Goal: Information Seeking & Learning: Learn about a topic

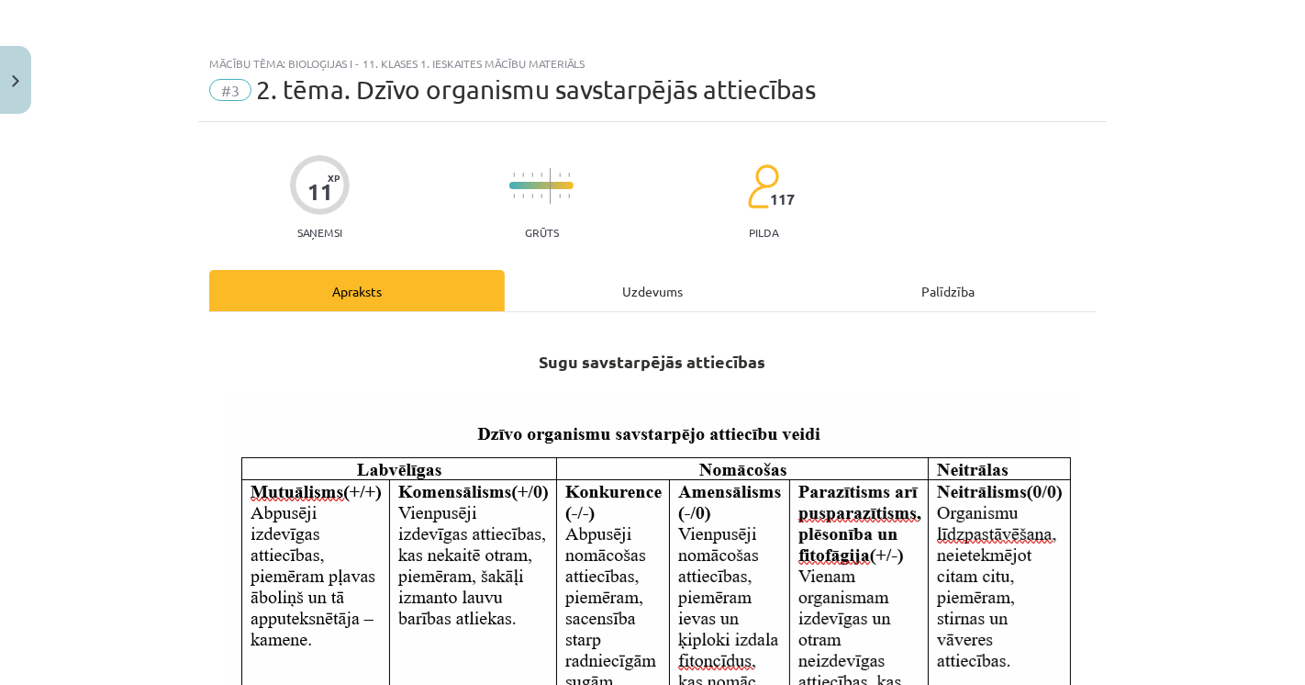
scroll to position [939, 0]
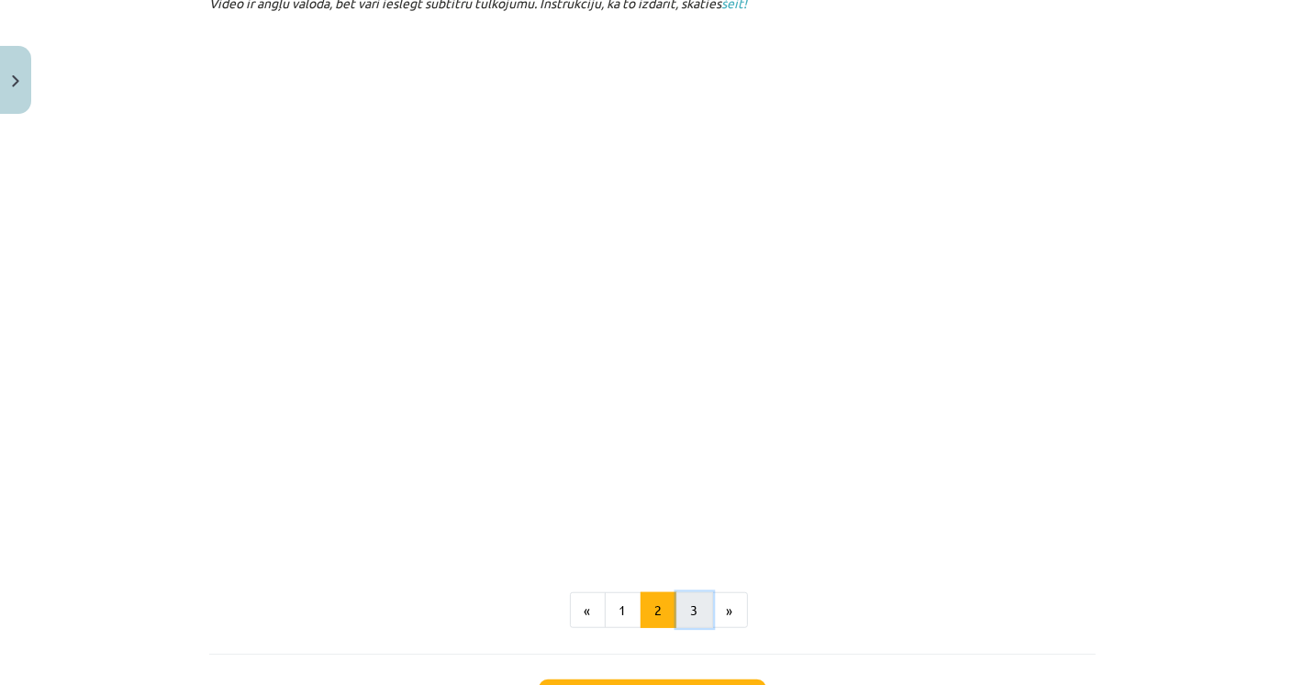
click at [679, 606] on button "3" at bounding box center [695, 610] width 37 height 37
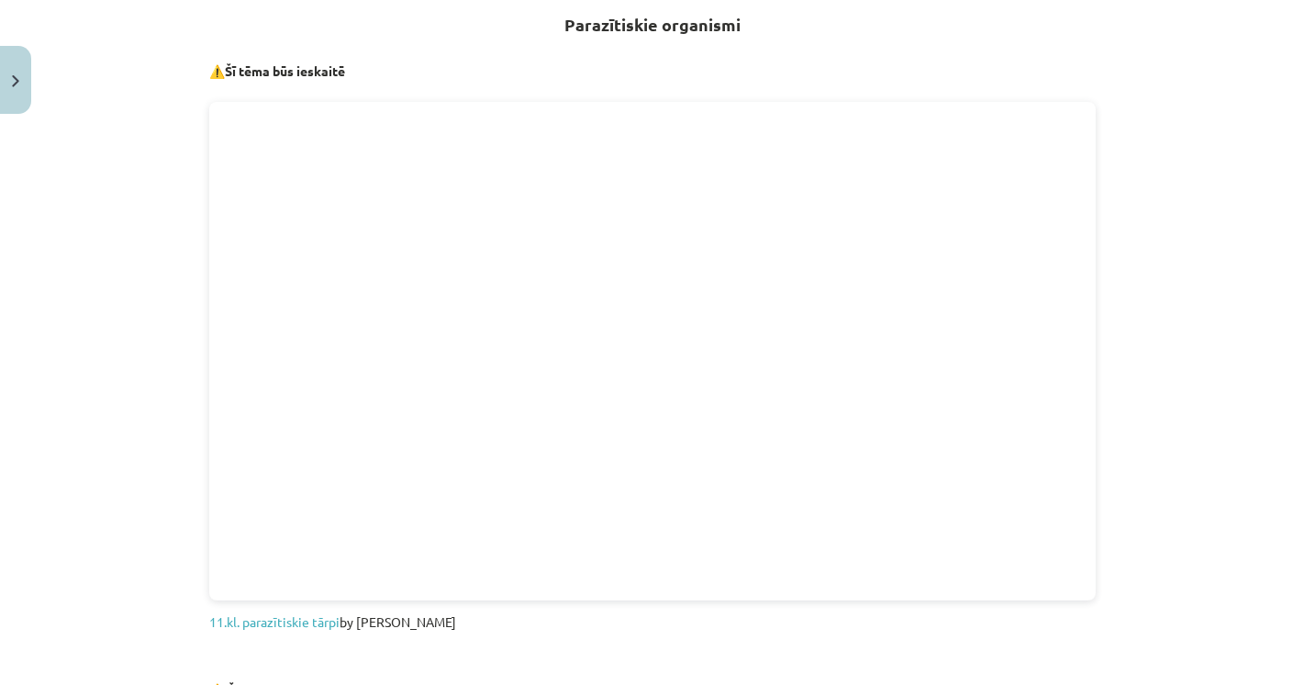
scroll to position [306, 0]
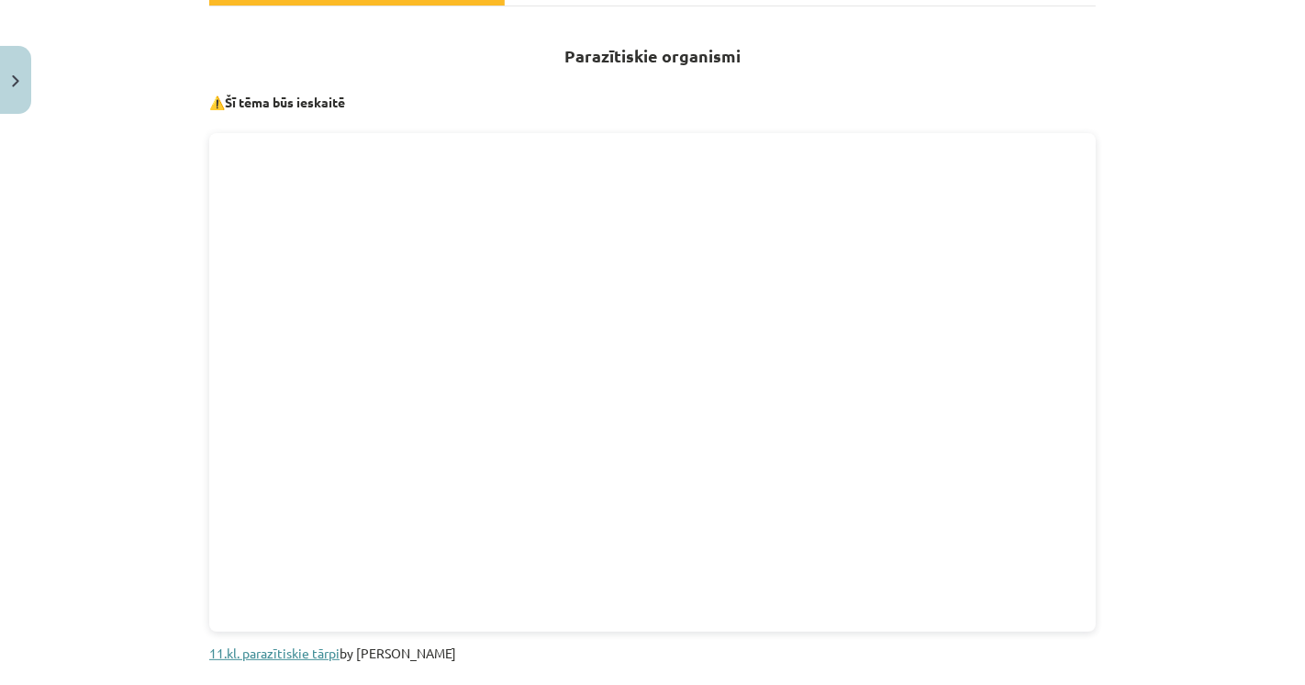
click at [292, 652] on link "11.kl. parazītiskie tārpi" at bounding box center [274, 652] width 130 height 17
click at [1219, 85] on div "Mācību tēma: Bioloģijas i - 11. klases 1. ieskaites mācību materiāls #3 2. tēma…" at bounding box center [652, 342] width 1305 height 685
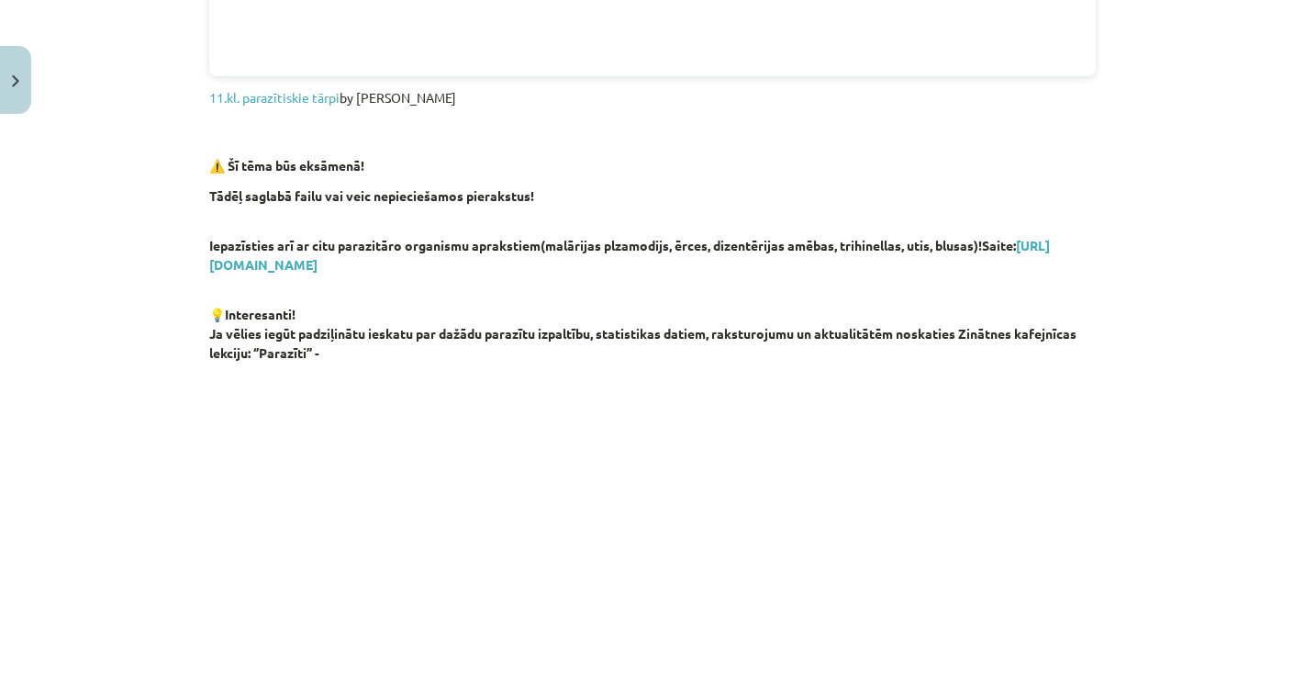
scroll to position [815, 0]
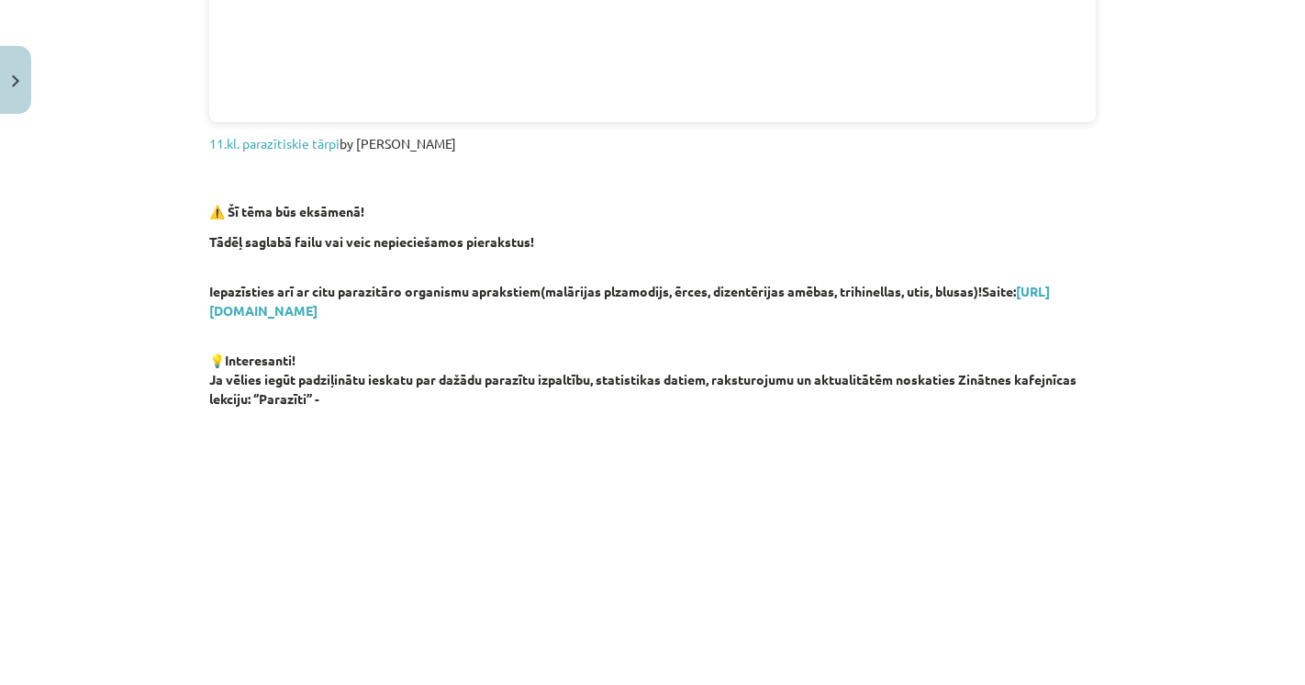
drag, startPoint x: 11, startPoint y: 331, endPoint x: 0, endPoint y: 418, distance: 87.0
drag, startPoint x: 0, startPoint y: 418, endPoint x: 737, endPoint y: 183, distance: 773.8
click at [737, 183] on h3 at bounding box center [652, 180] width 887 height 33
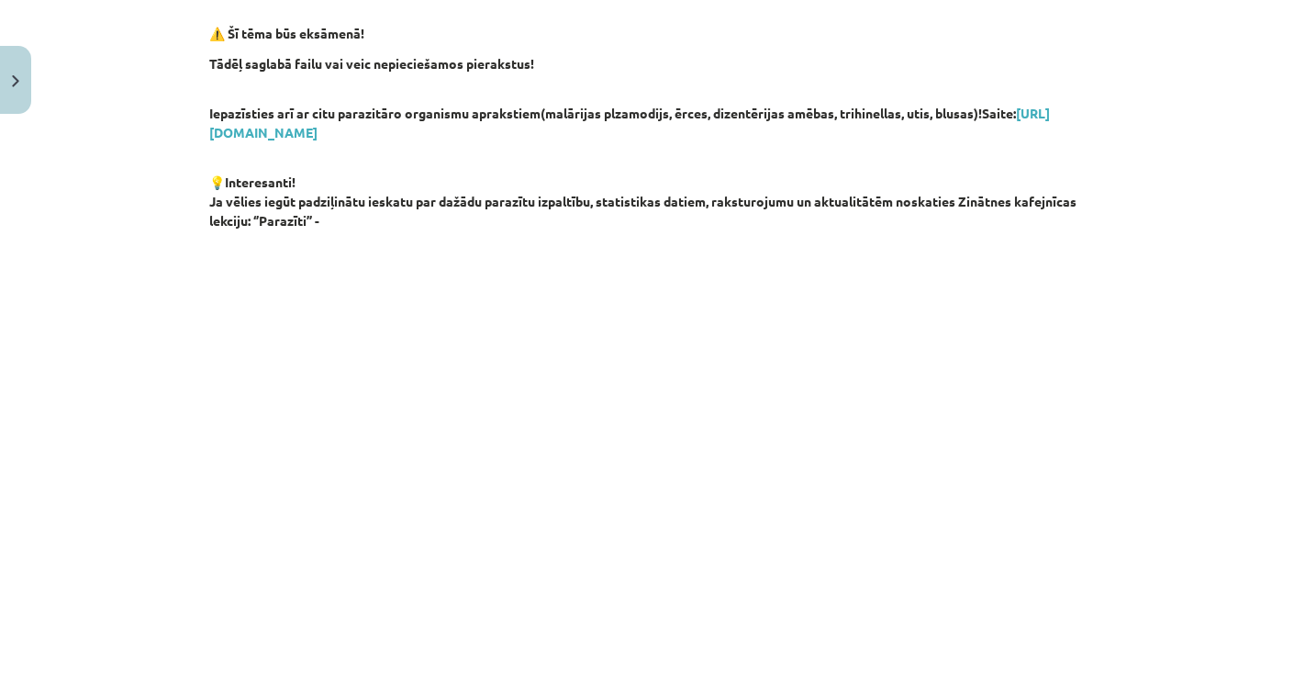
scroll to position [1122, 0]
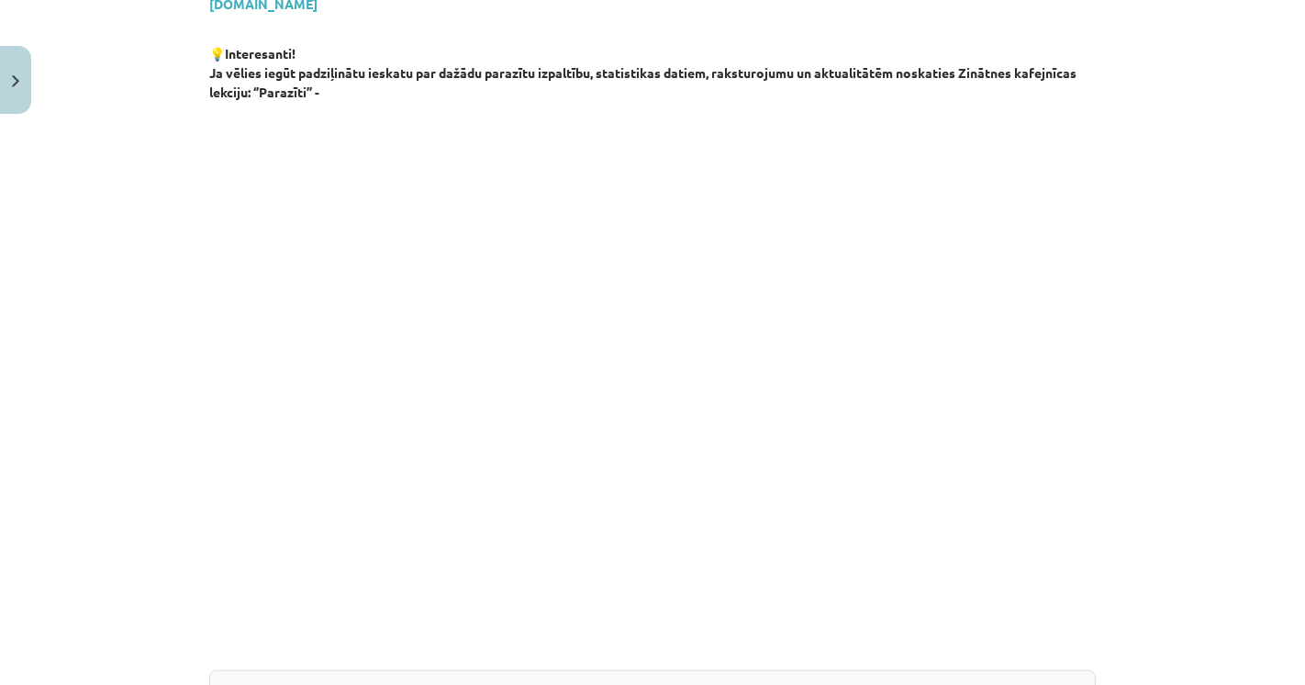
click at [34, 207] on div "Mācību tēma: Bioloģijas i - 11. klases 1. ieskaites mācību materiāls #3 2. tēma…" at bounding box center [652, 342] width 1305 height 685
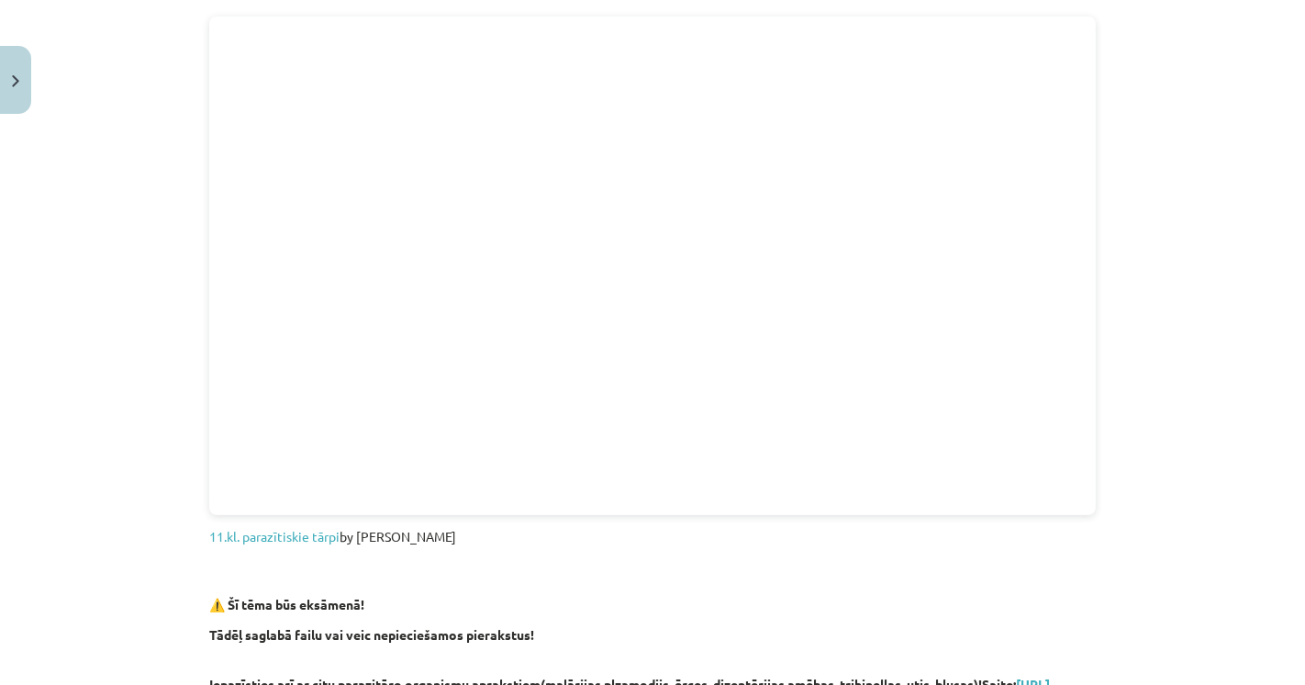
scroll to position [408, 0]
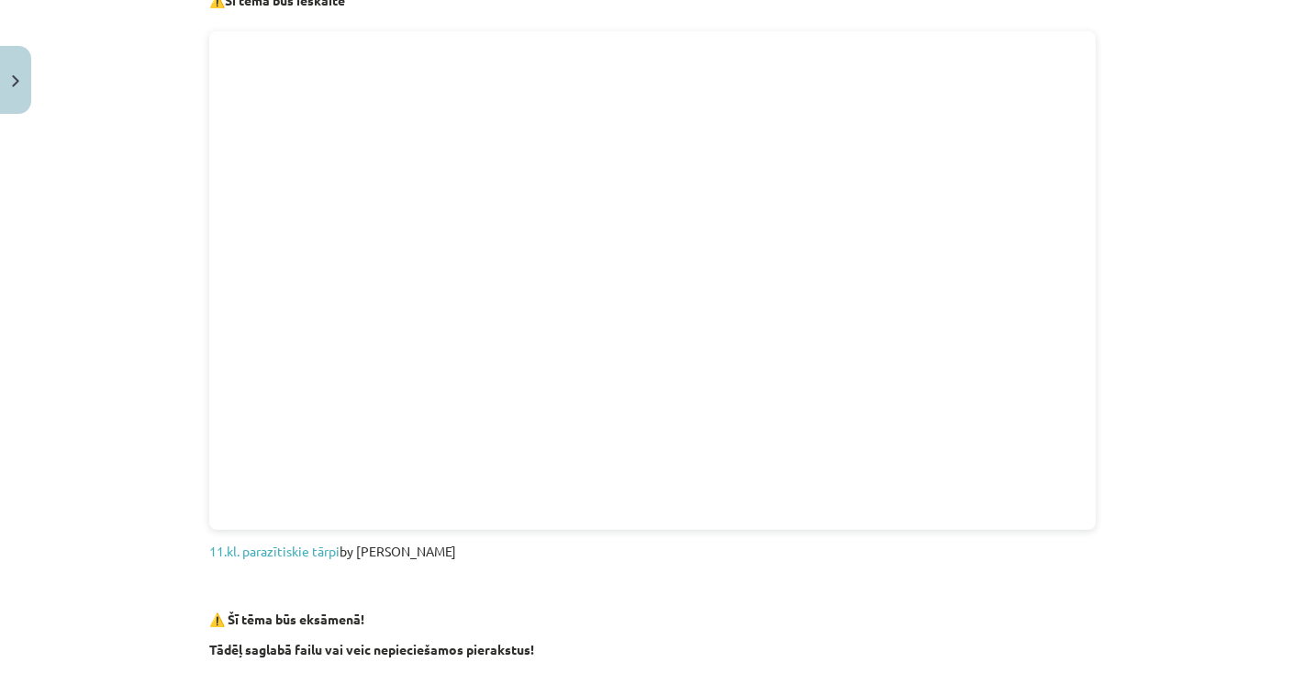
click at [1178, 429] on div "Mācību tēma: Bioloģijas i - 11. klases 1. ieskaites mācību materiāls #3 2. tēma…" at bounding box center [652, 342] width 1305 height 685
click at [7, 361] on div "Mācību tēma: Bioloģijas i - 11. klases 1. ieskaites mācību materiāls #3 2. tēma…" at bounding box center [652, 342] width 1305 height 685
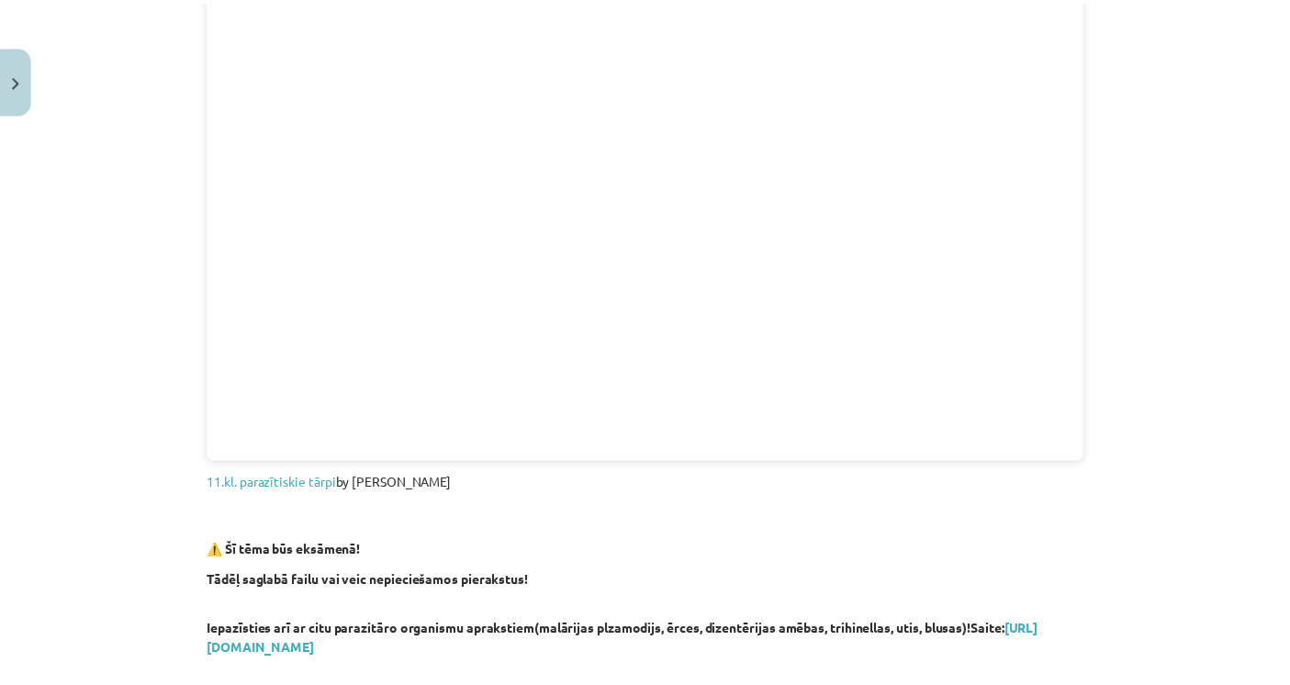
scroll to position [445, 0]
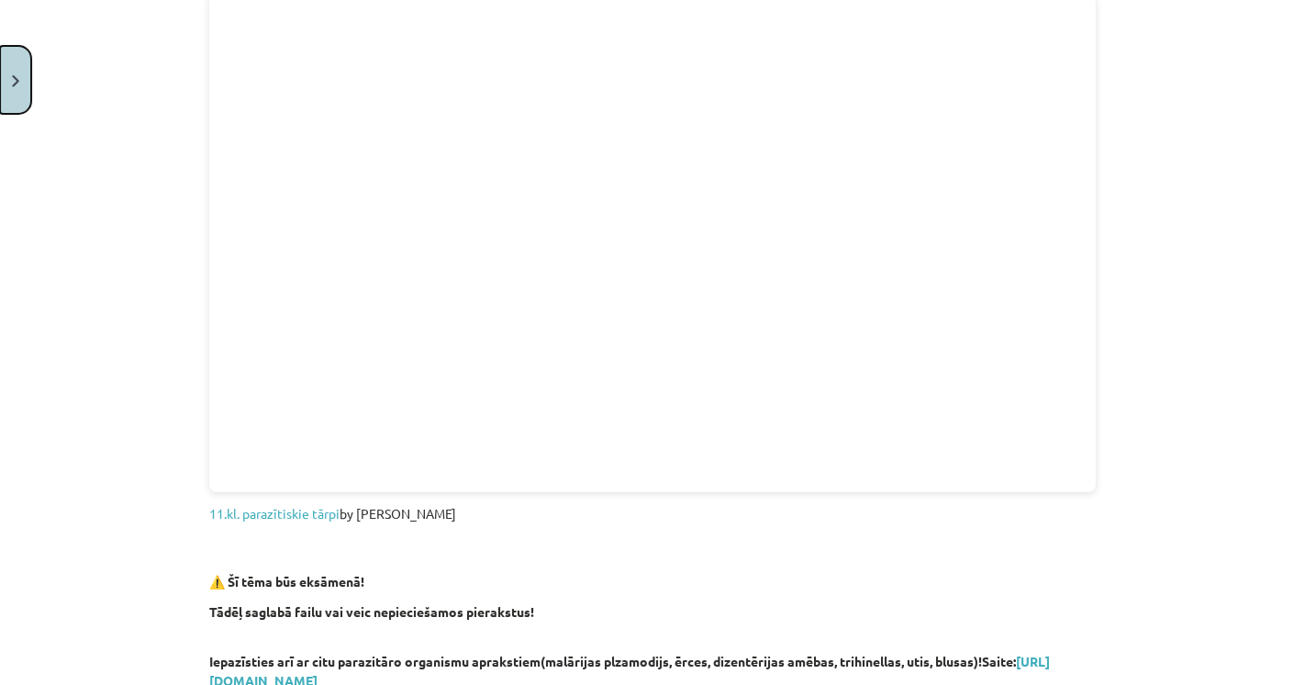
click at [0, 87] on button "Close" at bounding box center [15, 80] width 31 height 68
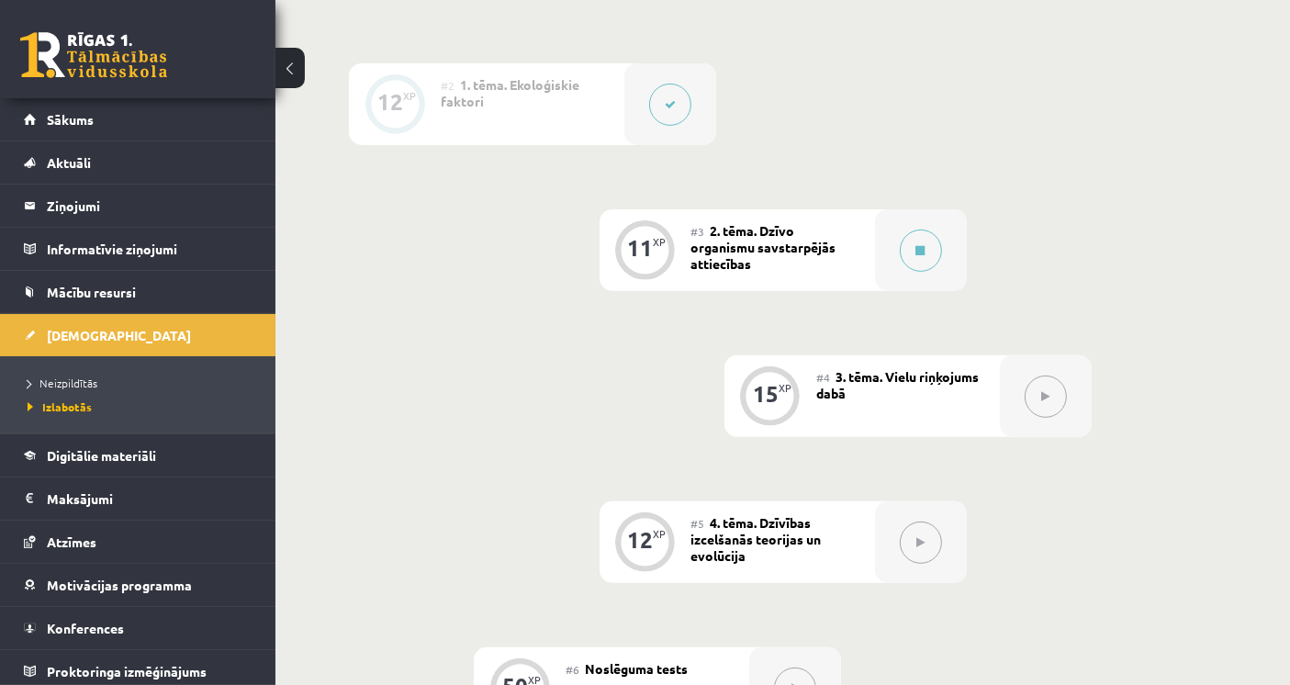
scroll to position [0, 0]
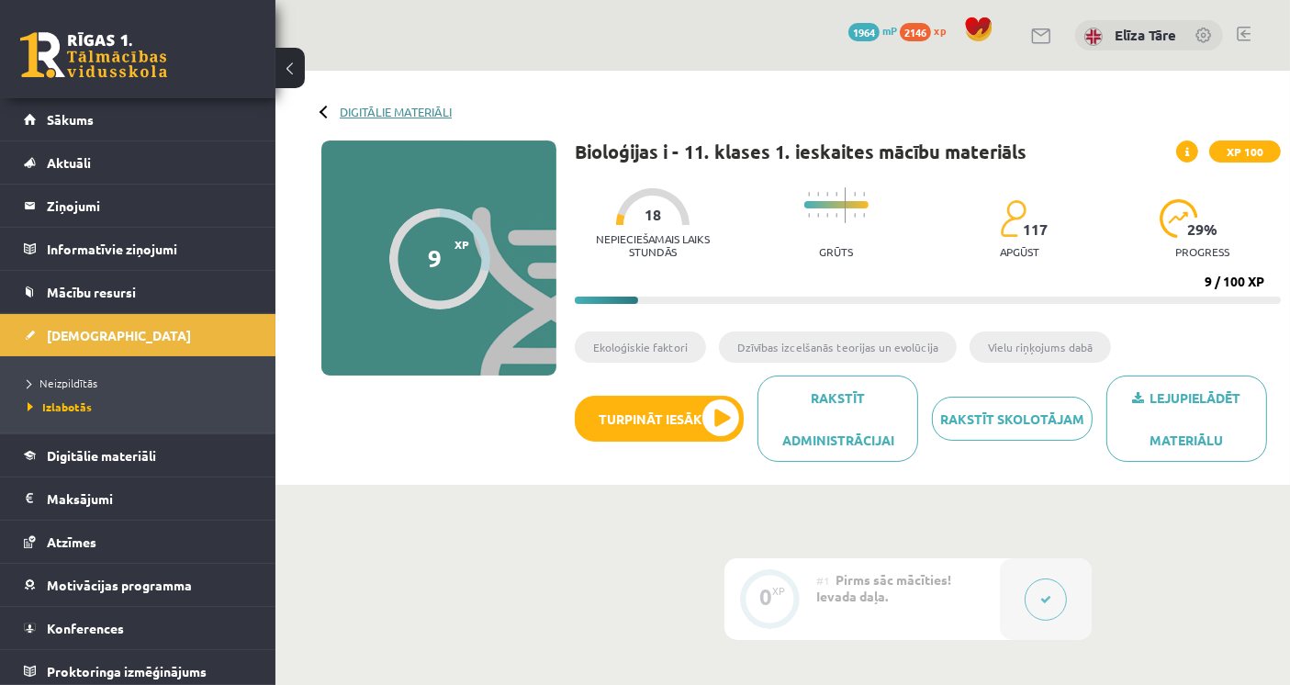
click at [379, 109] on link "Digitālie materiāli" at bounding box center [396, 112] width 112 height 14
click at [341, 101] on div "Digitālie materiāli 9 XP XP 100 9 / 100 XP Bioloģijas i - 11. klases 1. ieskait…" at bounding box center [782, 278] width 1014 height 414
click at [362, 111] on link "Digitālie materiāli" at bounding box center [396, 112] width 112 height 14
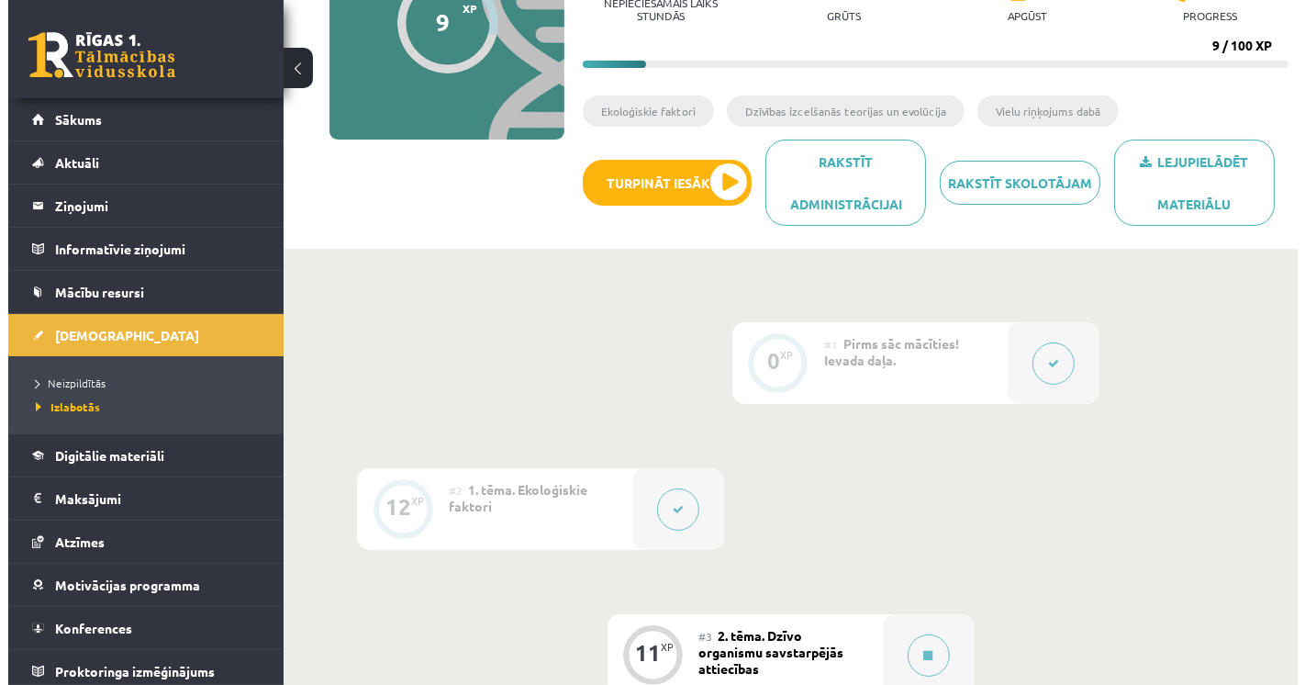
scroll to position [510, 0]
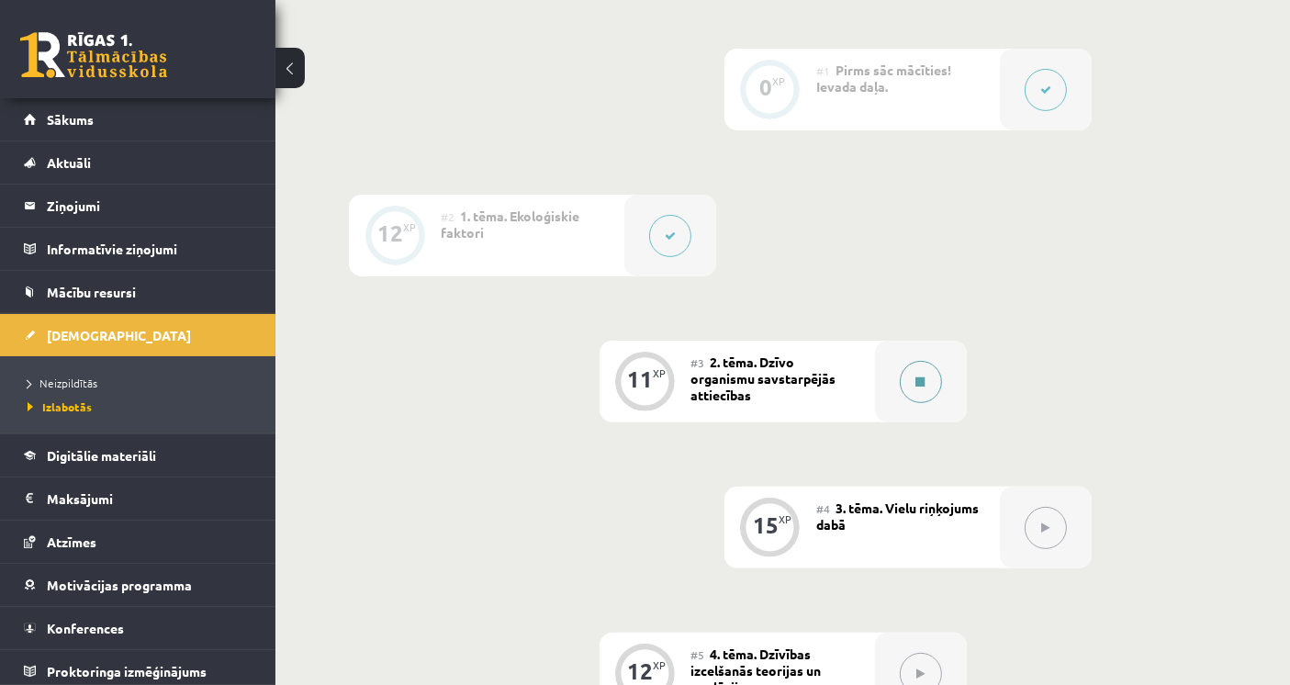
click at [904, 376] on button at bounding box center [921, 382] width 42 height 42
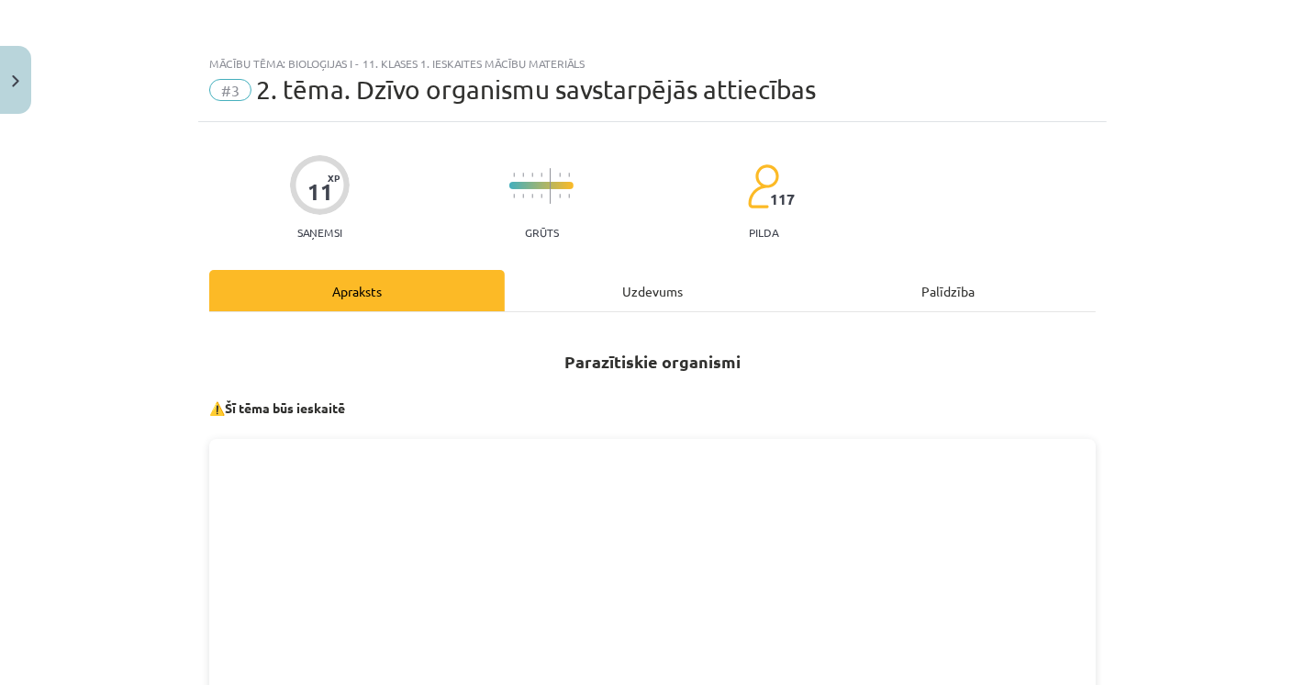
scroll to position [204, 0]
